Goal: Task Accomplishment & Management: Use online tool/utility

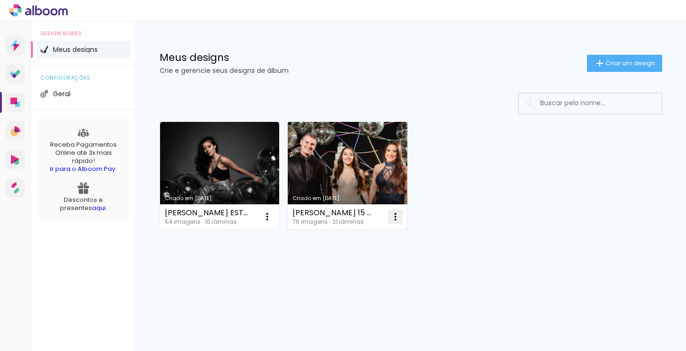
click at [392, 218] on iron-icon at bounding box center [394, 216] width 11 height 11
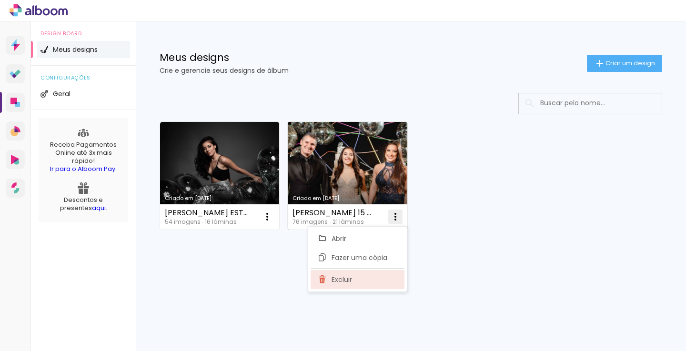
click at [343, 276] on span "Excluir" at bounding box center [341, 279] width 20 height 7
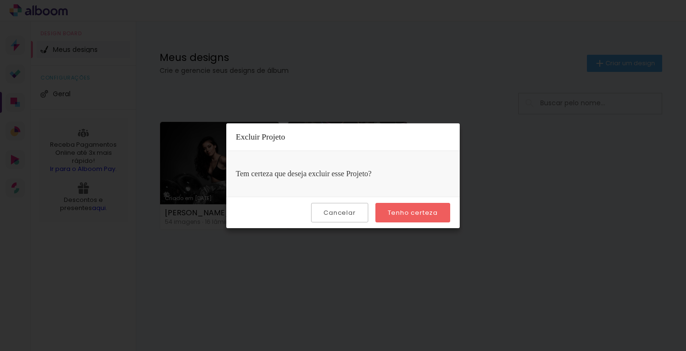
click at [415, 217] on paper-button "Tenho certeza" at bounding box center [412, 213] width 75 height 20
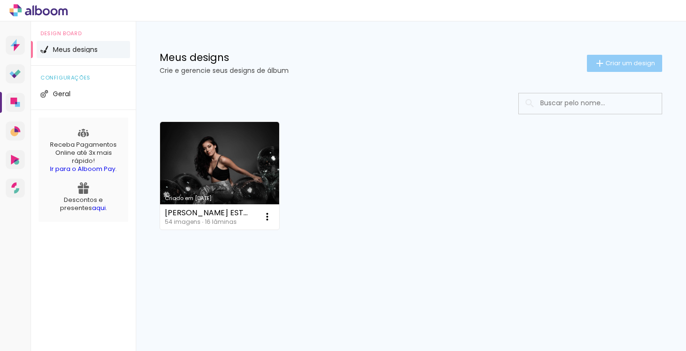
click at [611, 63] on span "Criar um design" at bounding box center [630, 63] width 50 height 6
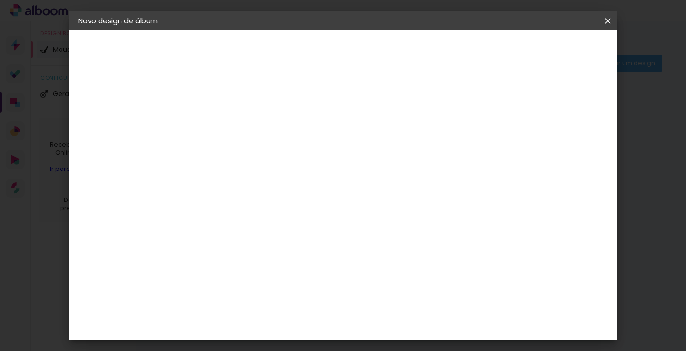
click at [234, 124] on input at bounding box center [234, 127] width 0 height 15
type input "GIL&DANIEL"
type paper-input "GIL&DANIEL"
click at [0, 0] on slot "Avançar" at bounding box center [0, 0] width 0 height 0
